Goal: Information Seeking & Learning: Learn about a topic

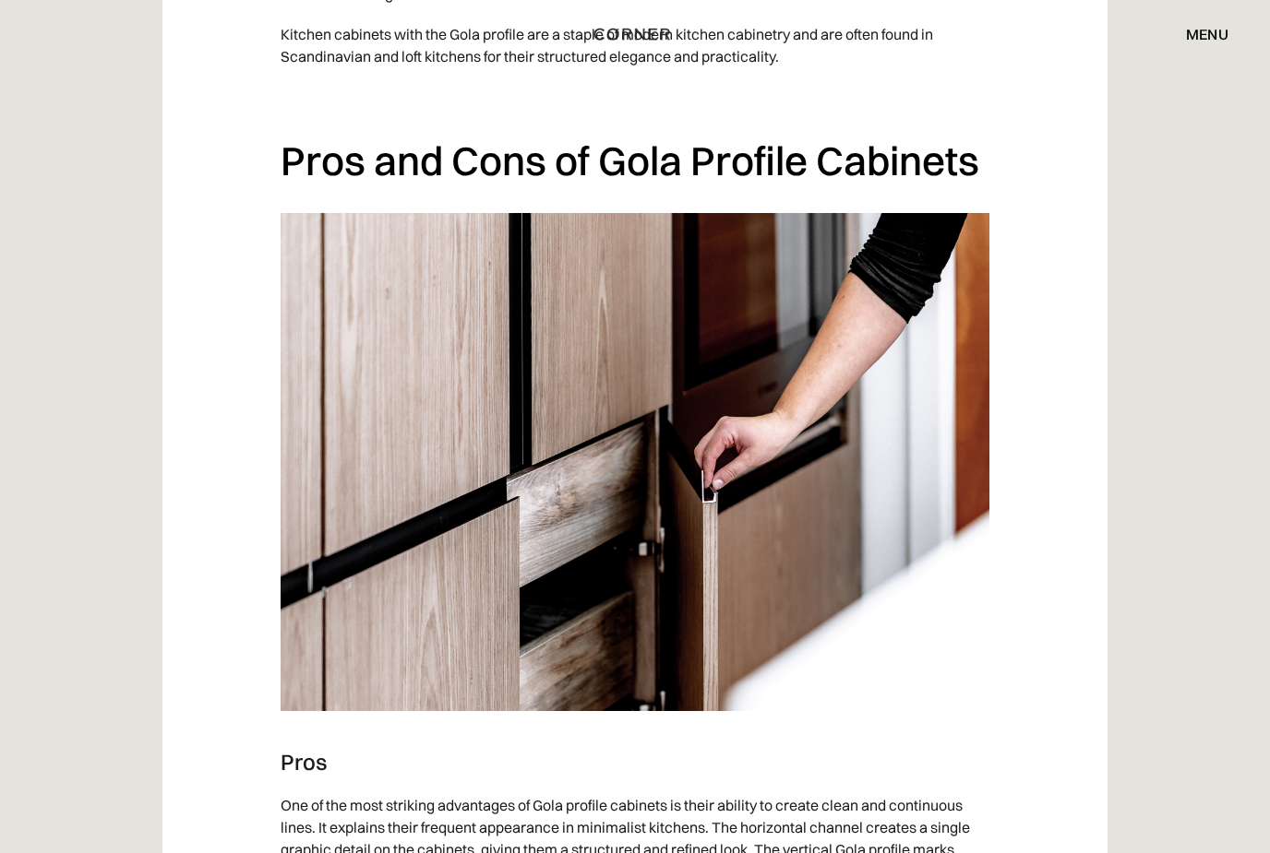
scroll to position [2335, 0]
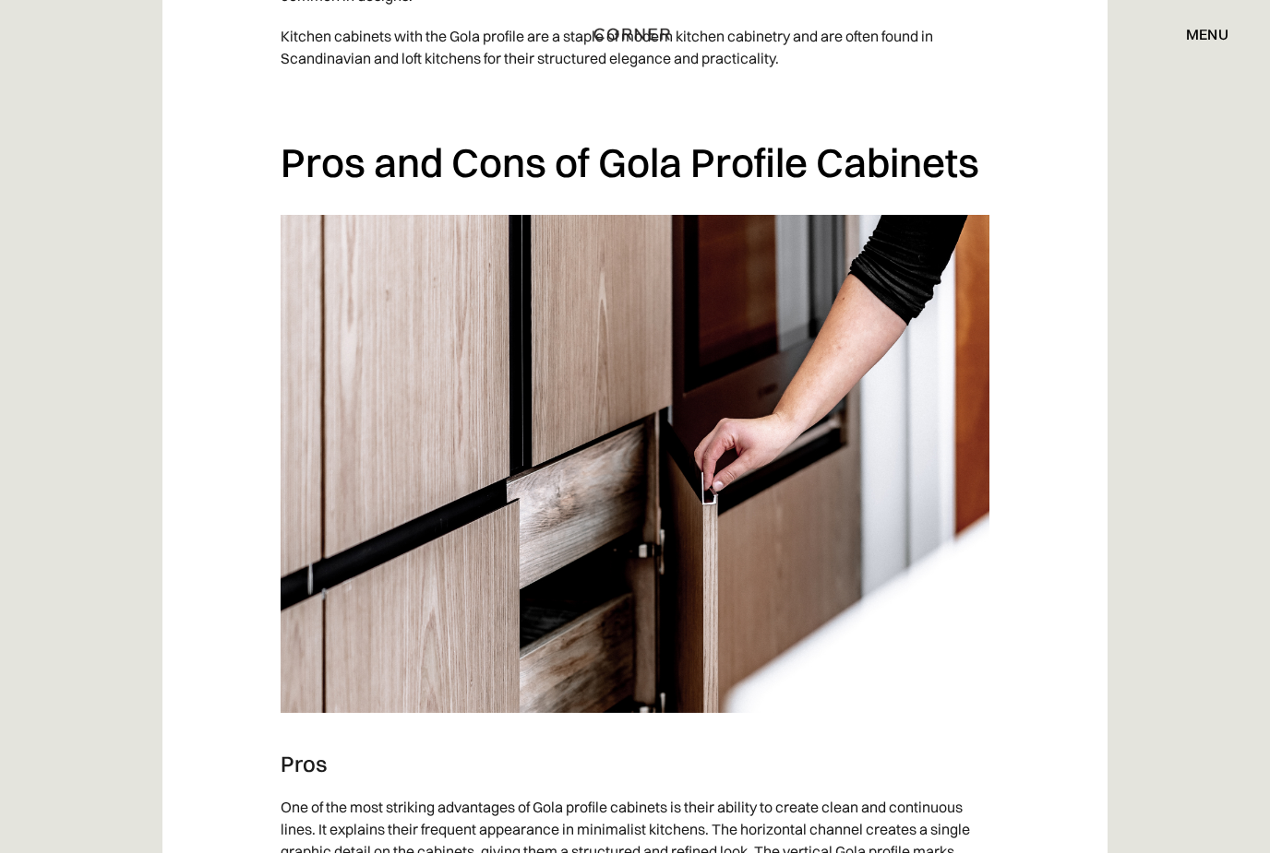
click at [853, 479] on img at bounding box center [634, 464] width 709 height 498
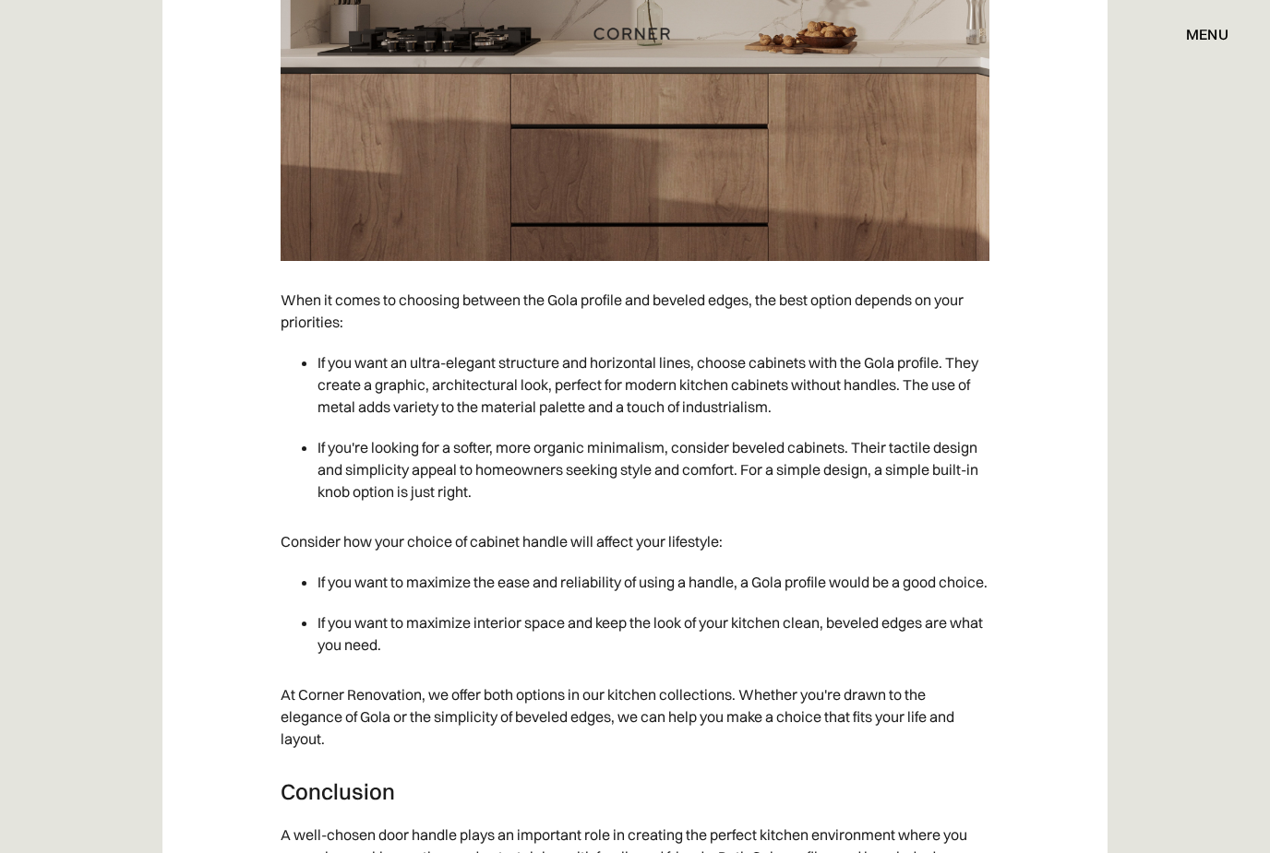
scroll to position [6479, 0]
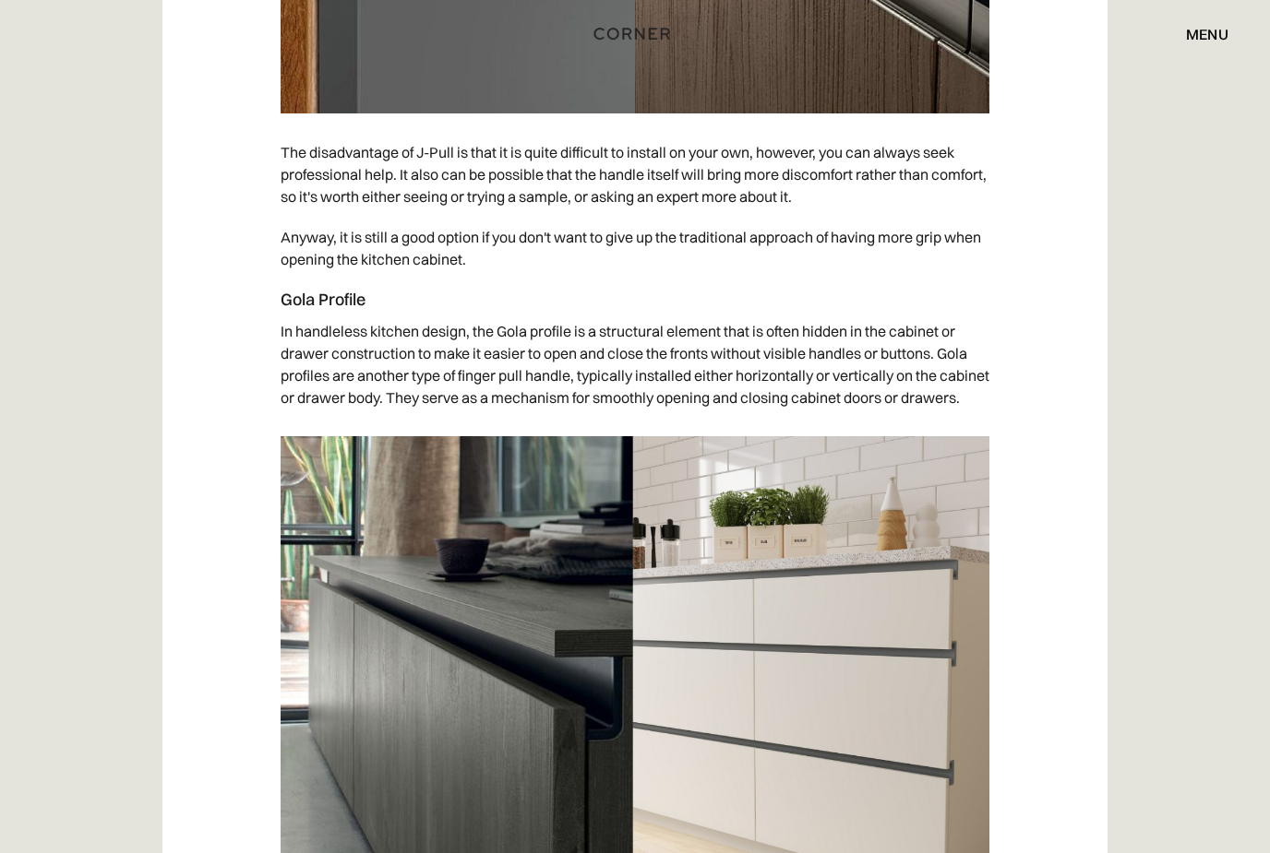
scroll to position [6623, 0]
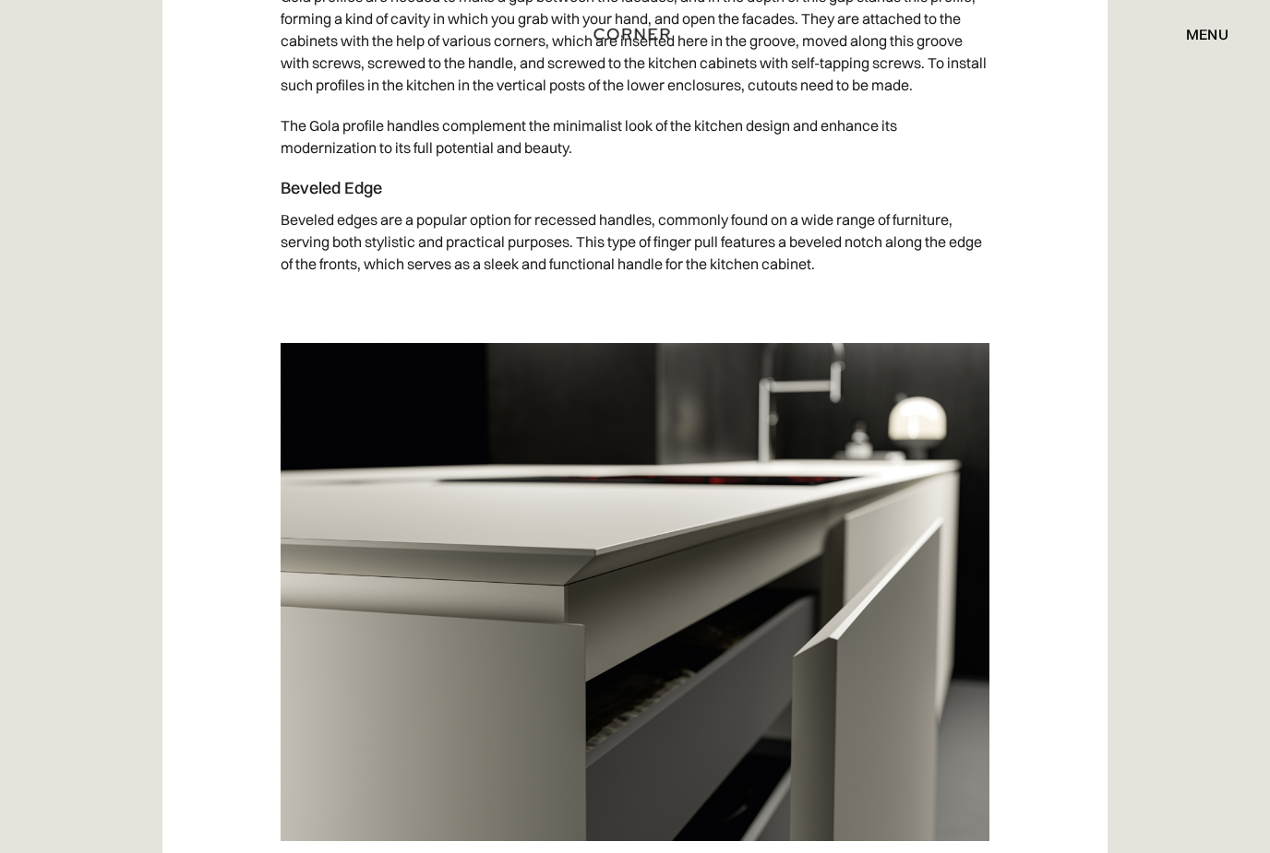
scroll to position [7777, 0]
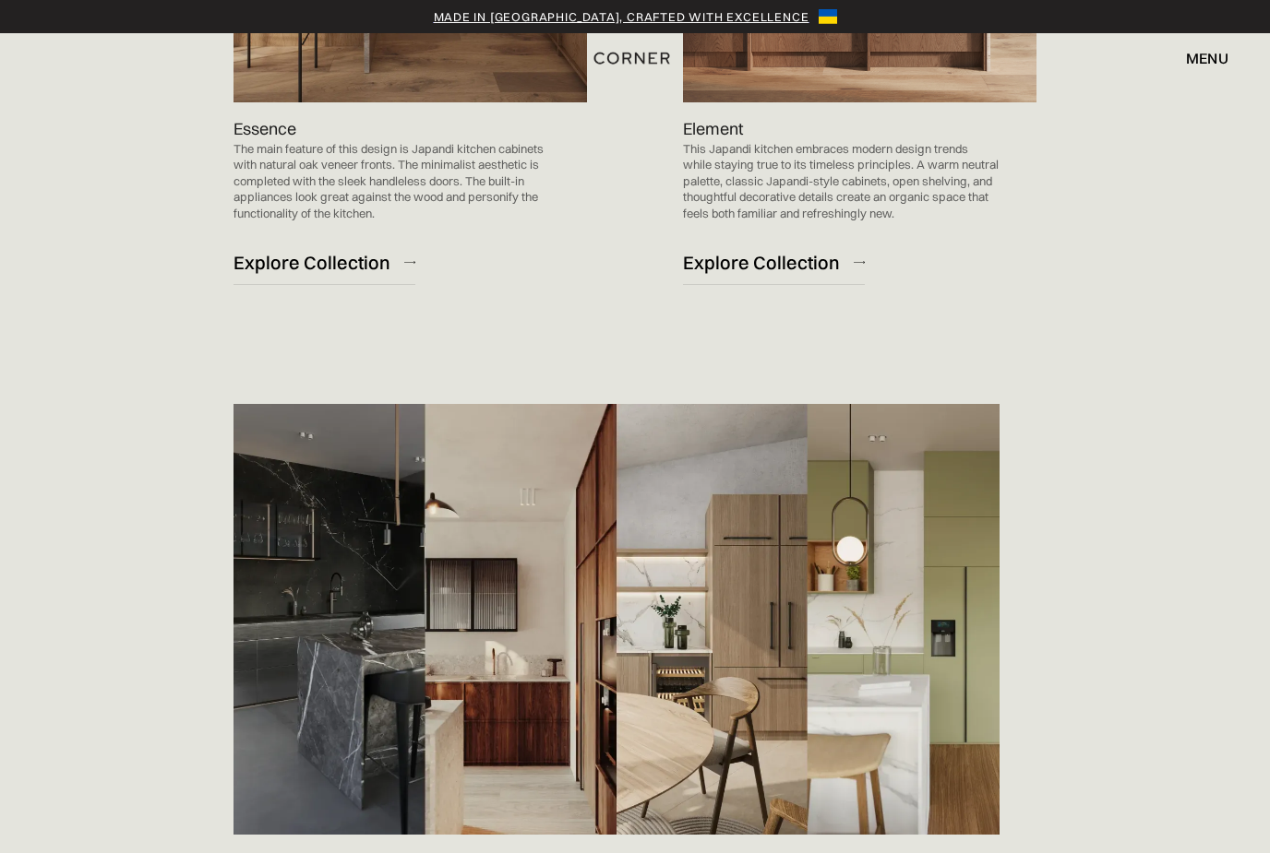
scroll to position [2356, 0]
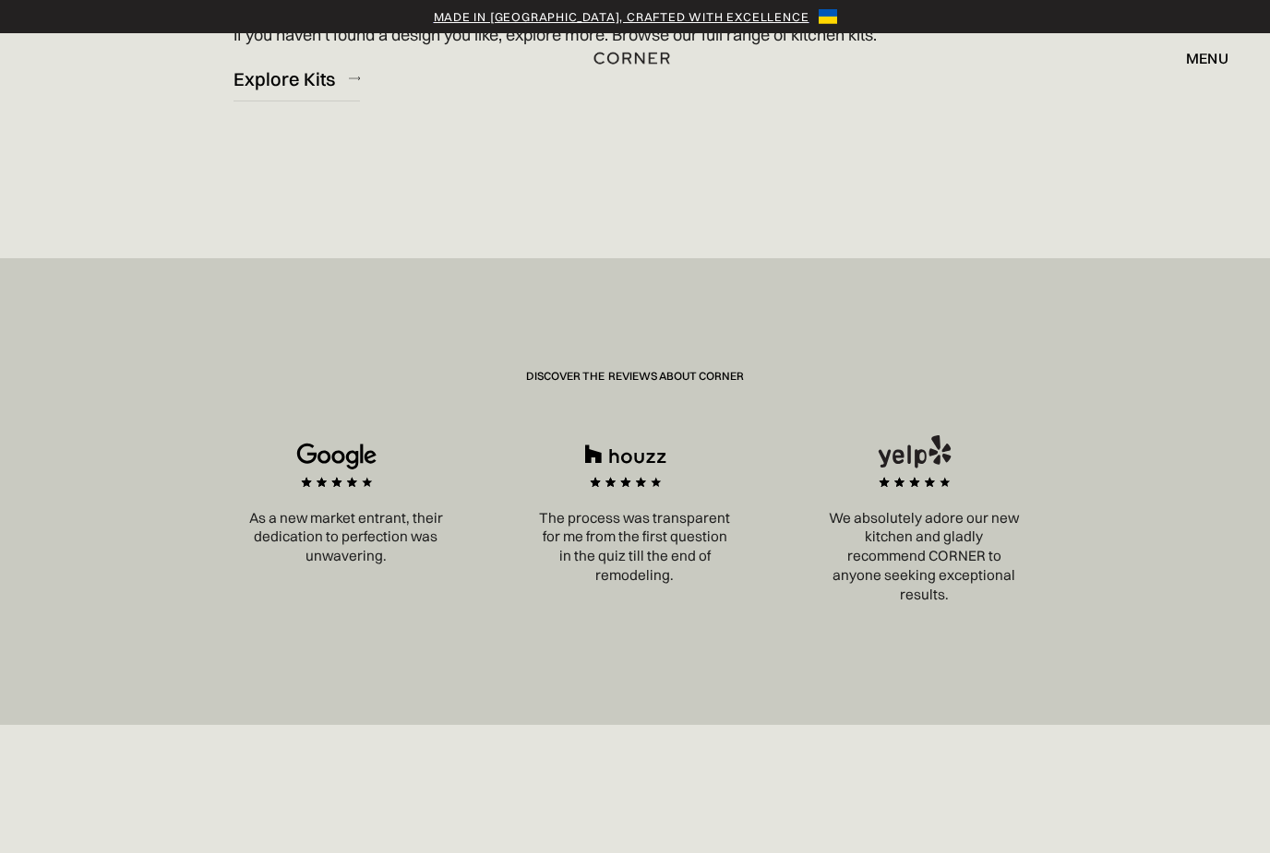
scroll to position [3071, 0]
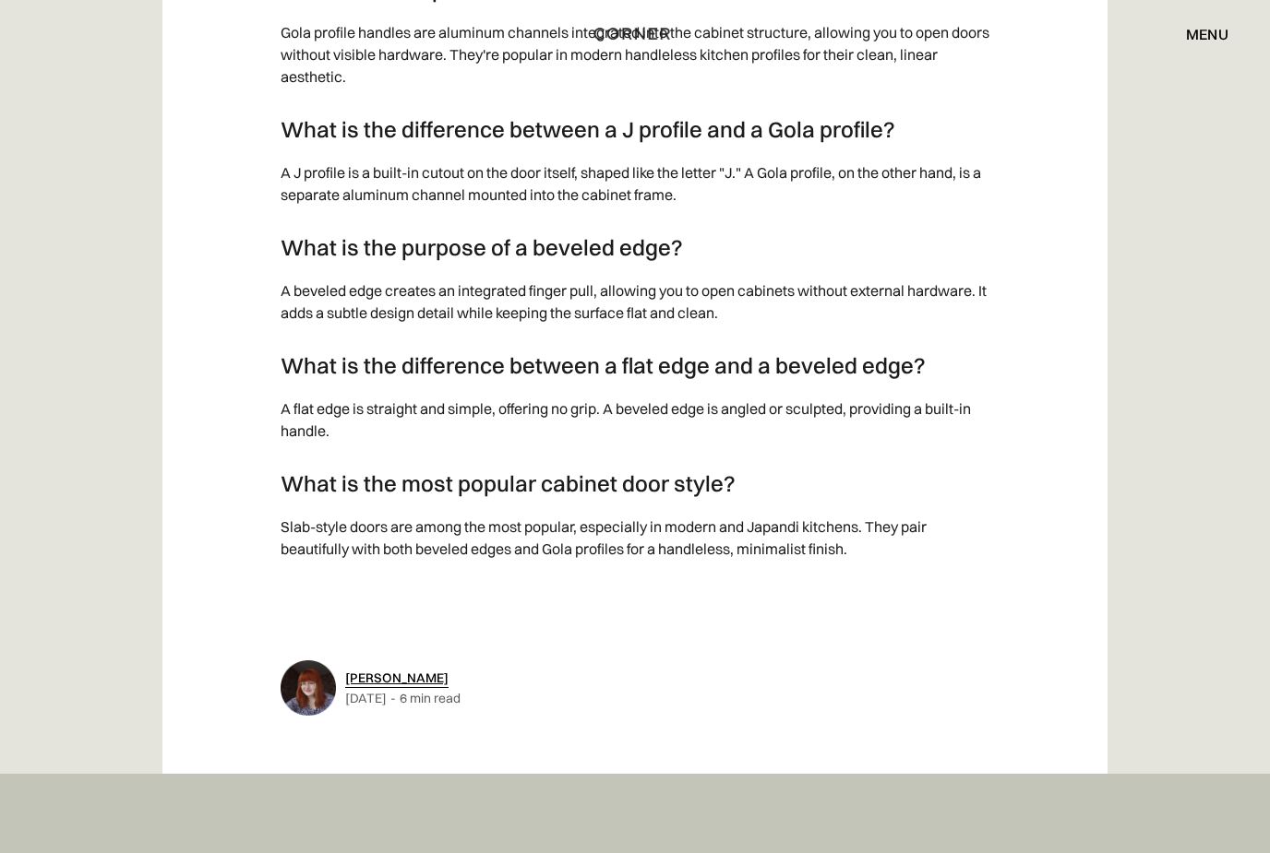
scroll to position [7680, 0]
